Goal: Obtain resource: Download file/media

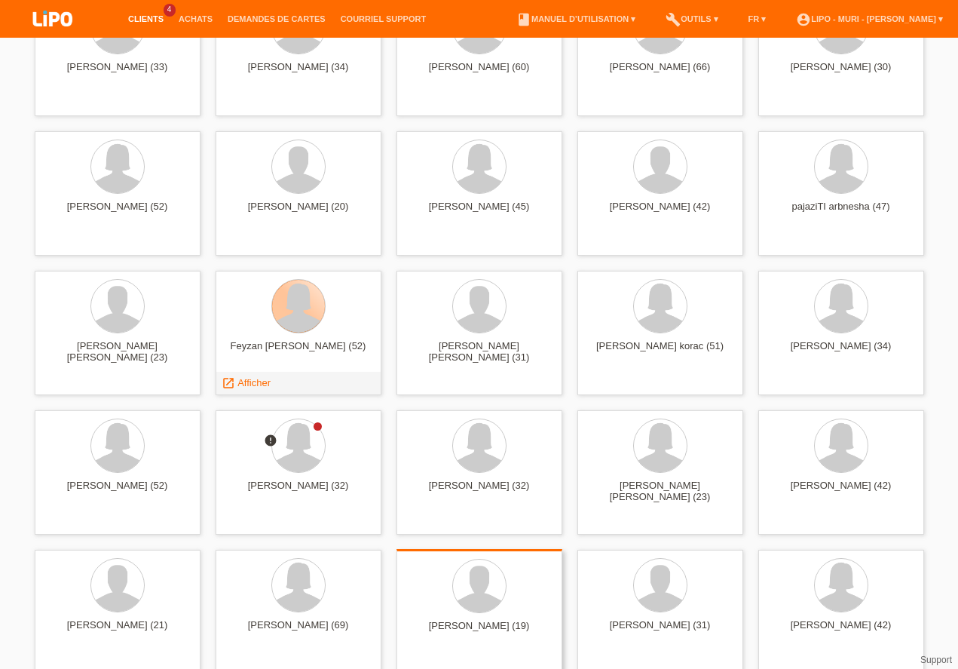
scroll to position [387, 0]
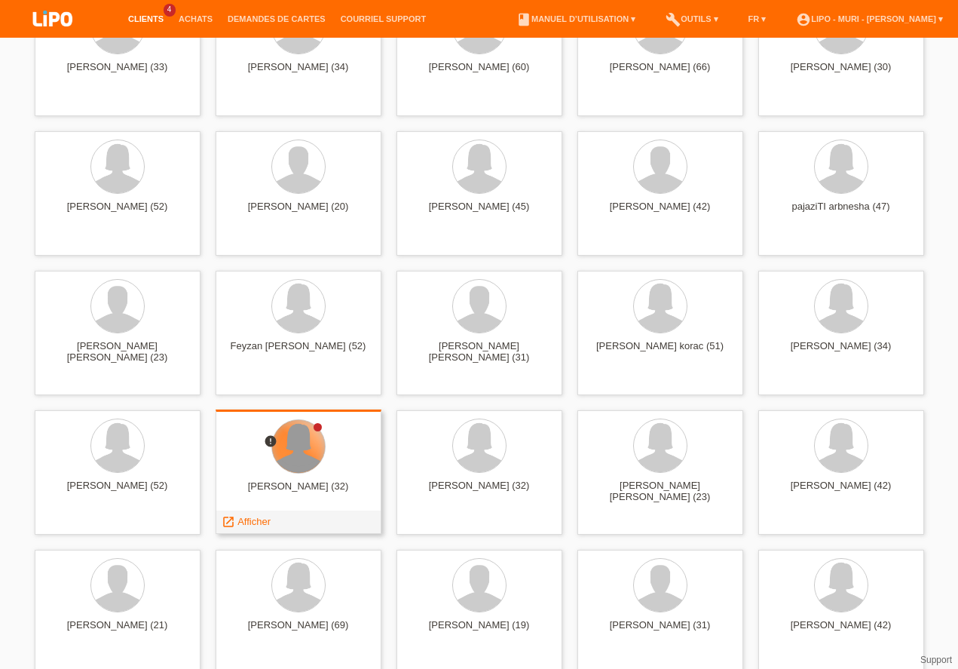
click at [298, 461] on div at bounding box center [298, 446] width 53 height 53
click at [237, 518] on link "launch Afficher" at bounding box center [246, 521] width 49 height 11
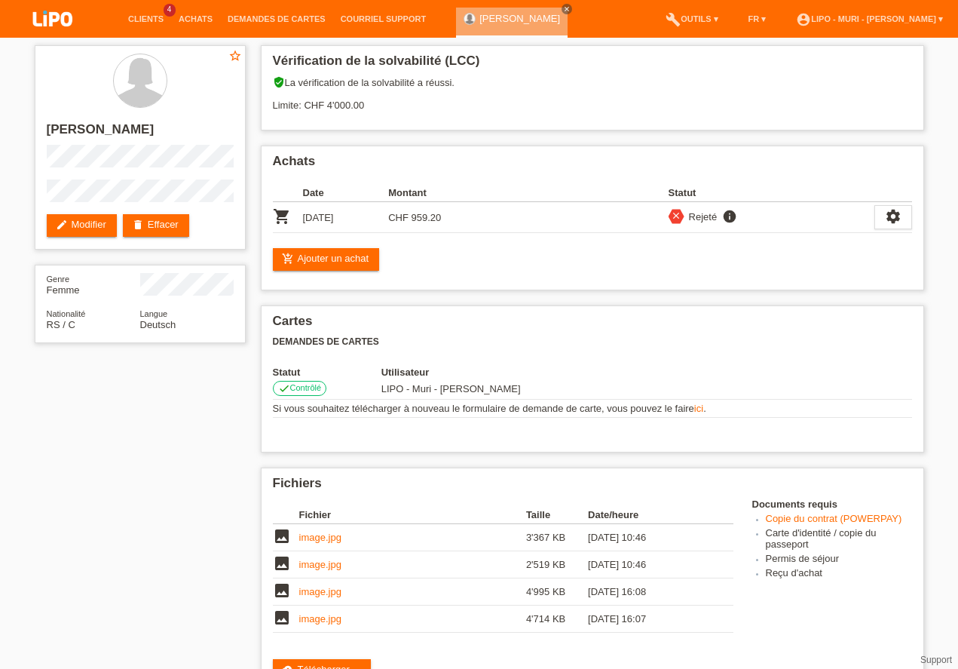
click at [12, 492] on div "star_border tijana bajic edit Modifier delete Effacer Genre Femme Nationalité R…" at bounding box center [479, 547] width 958 height 1019
click at [900, 218] on icon "settings" at bounding box center [893, 216] width 17 height 17
click at [893, 286] on span "Télécharger le contrat" at bounding box center [899, 286] width 99 height 18
click at [142, 17] on link "Clients" at bounding box center [146, 18] width 50 height 9
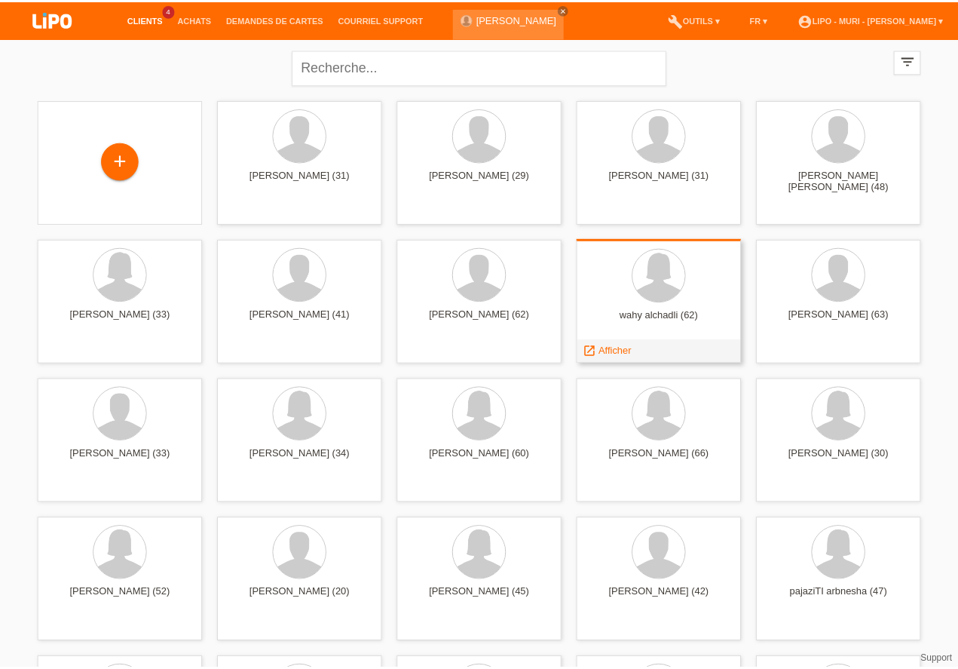
scroll to position [473, 0]
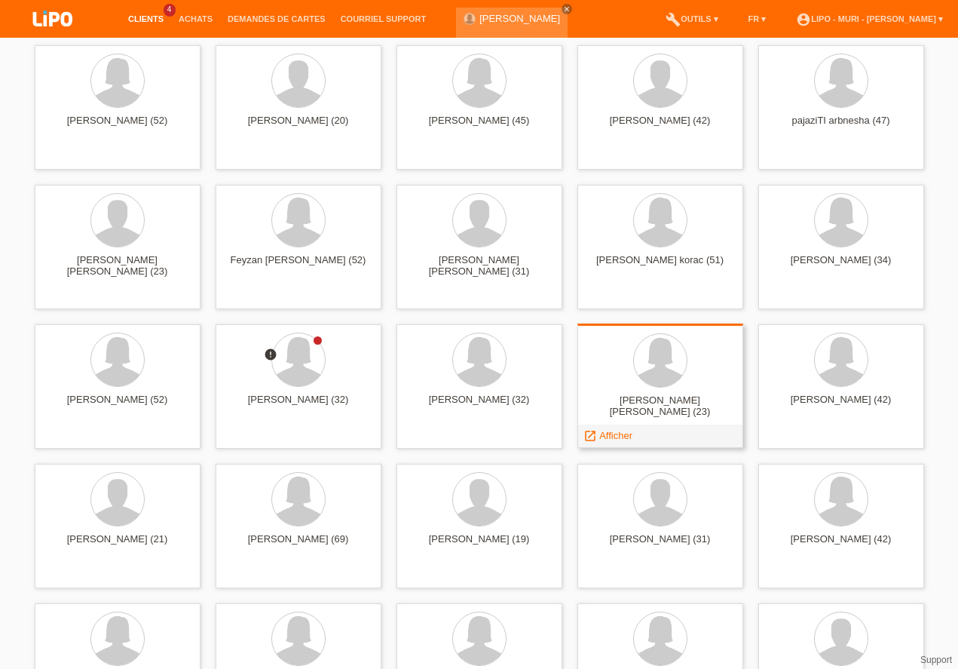
click at [663, 396] on div "[PERSON_NAME] [PERSON_NAME] (23)" at bounding box center [660, 406] width 142 height 24
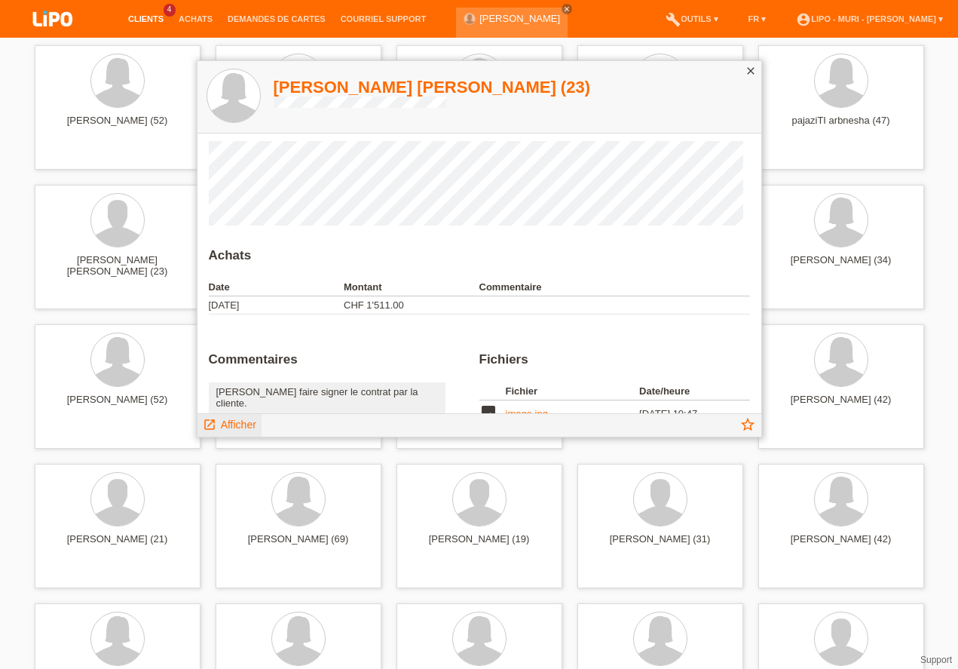
click at [237, 423] on span "Afficher" at bounding box center [238, 424] width 35 height 12
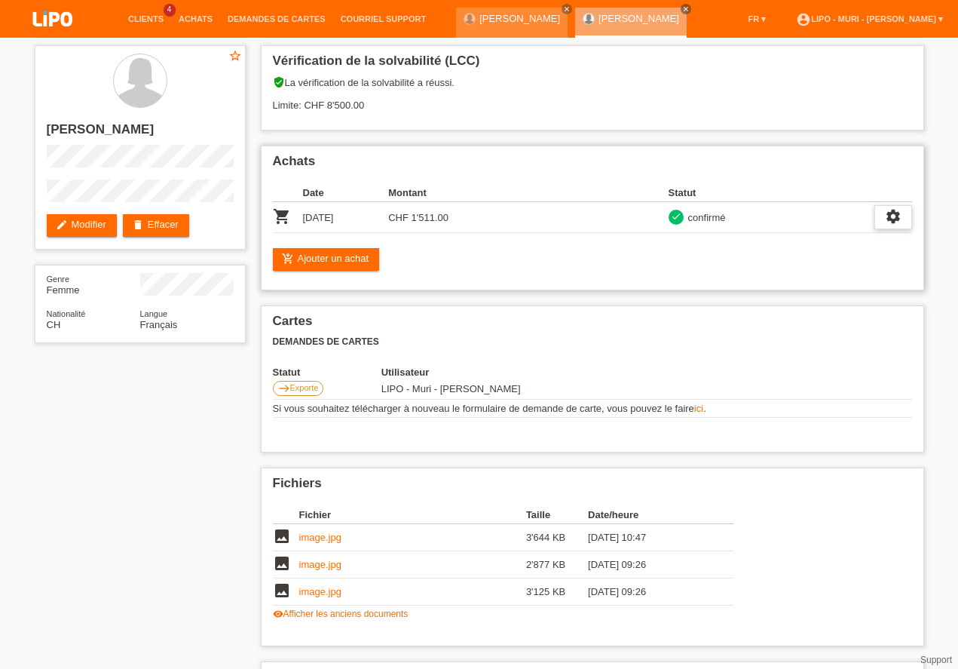
click at [899, 222] on icon "settings" at bounding box center [893, 216] width 17 height 17
click at [877, 283] on span "Télécharger le contrat" at bounding box center [899, 286] width 99 height 18
